Goal: Information Seeking & Learning: Check status

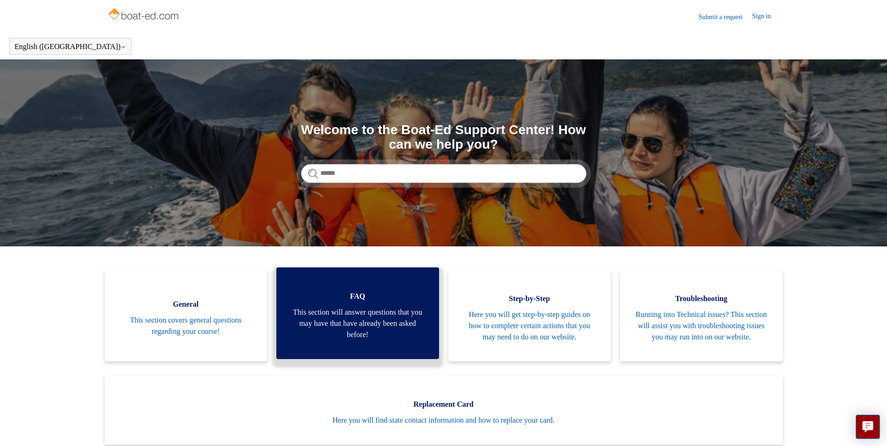
click at [368, 313] on span "This section will answer questions that you may have that have already been ask…" at bounding box center [357, 324] width 135 height 34
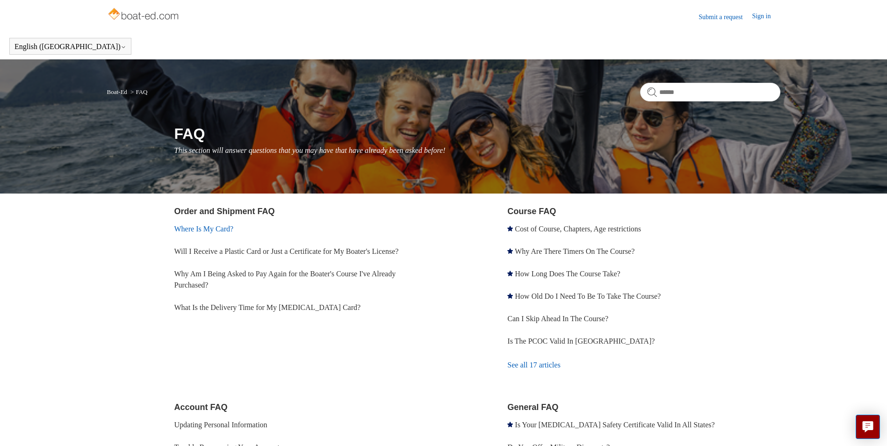
click at [204, 232] on link "Where Is My Card?" at bounding box center [203, 229] width 59 height 8
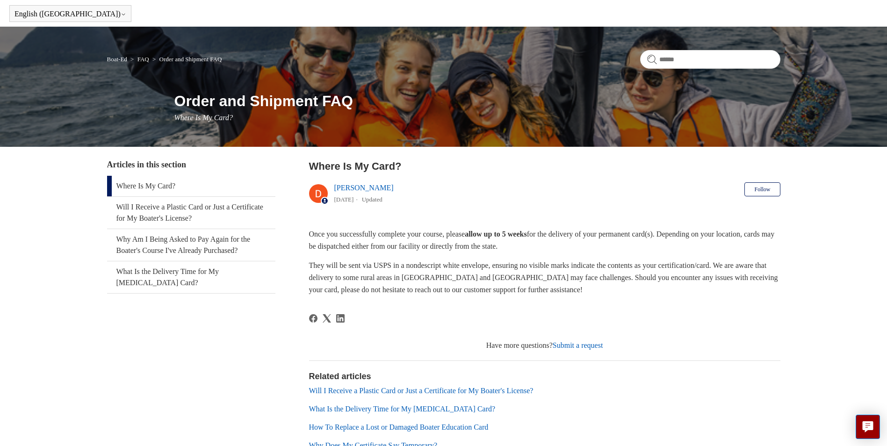
scroll to position [47, 0]
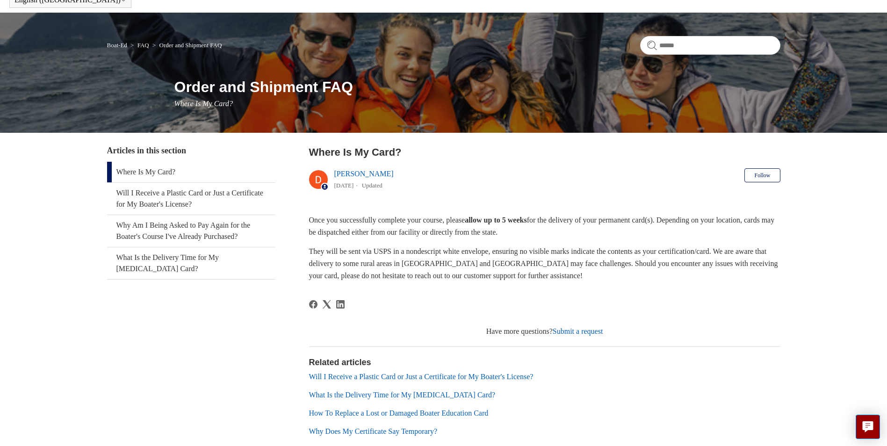
click at [499, 380] on link "Will I Receive a Plastic Card or Just a Certificate for My Boater's License?" at bounding box center [421, 377] width 224 height 8
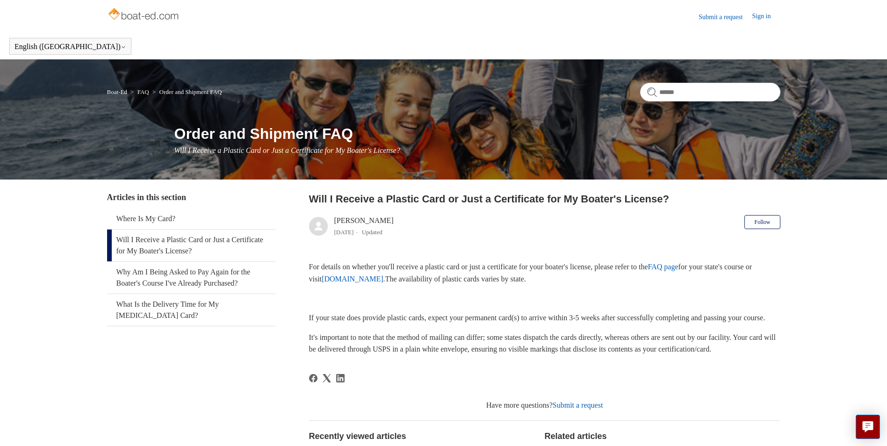
click at [679, 266] on link "FAQ page" at bounding box center [663, 267] width 30 height 8
